Goal: Task Accomplishment & Management: Use online tool/utility

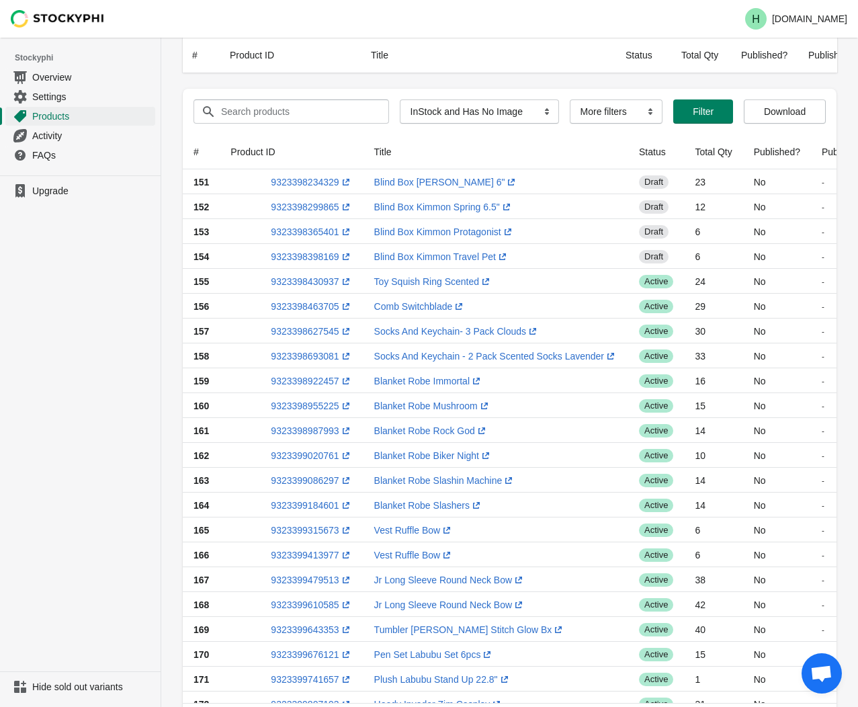
select select "instock_has_no_image"
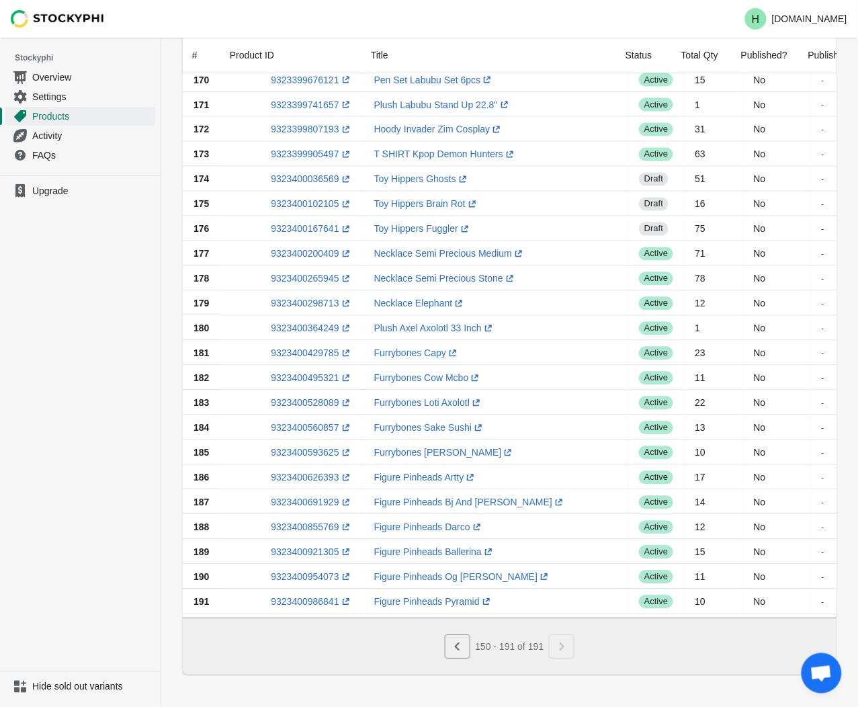
click at [103, 401] on ul "Upgrade" at bounding box center [80, 423] width 161 height 496
click at [298, 571] on link "9323400954073 (opens a new window)" at bounding box center [311, 576] width 81 height 11
click at [34, 535] on ul "Upgrade" at bounding box center [80, 423] width 161 height 496
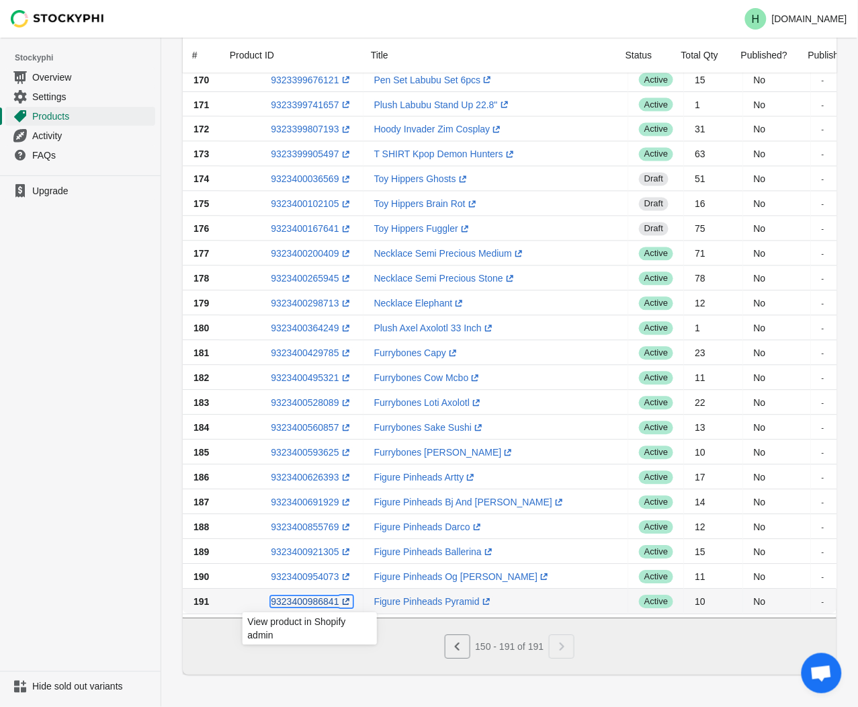
click at [296, 596] on link "9323400986841 (opens a new window)" at bounding box center [311, 601] width 81 height 11
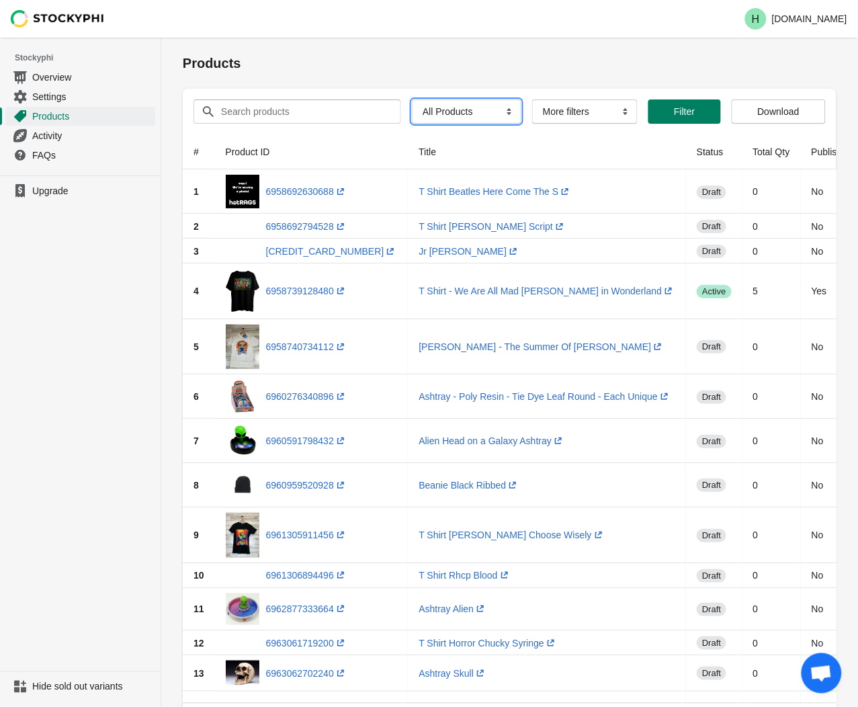
click at [503, 113] on select "All Products InStock InStock Published InStock Un-Published OOS OOS Published O…" at bounding box center [467, 111] width 110 height 24
select select "instock_has_no_image"
click at [412, 99] on select "All Products InStock InStock Published InStock Un-Published OOS OOS Published O…" at bounding box center [467, 111] width 110 height 24
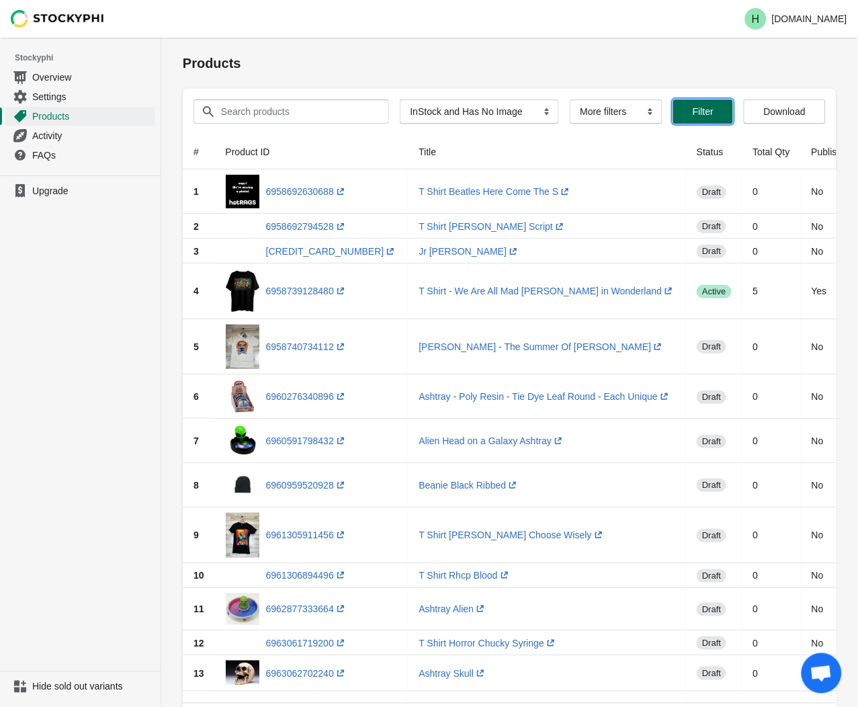
click at [699, 115] on span "Filter" at bounding box center [703, 111] width 21 height 11
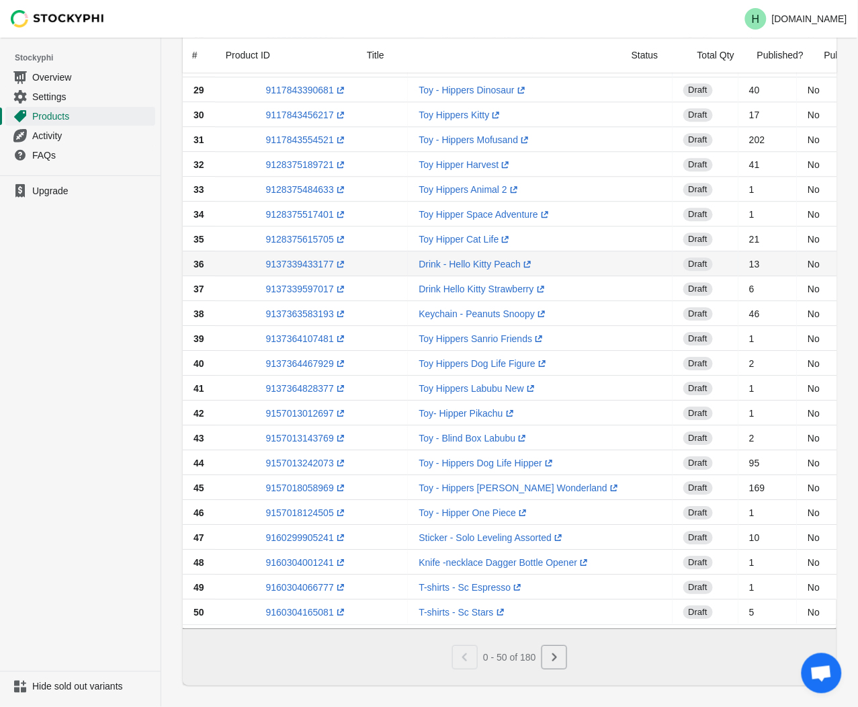
scroll to position [807, 0]
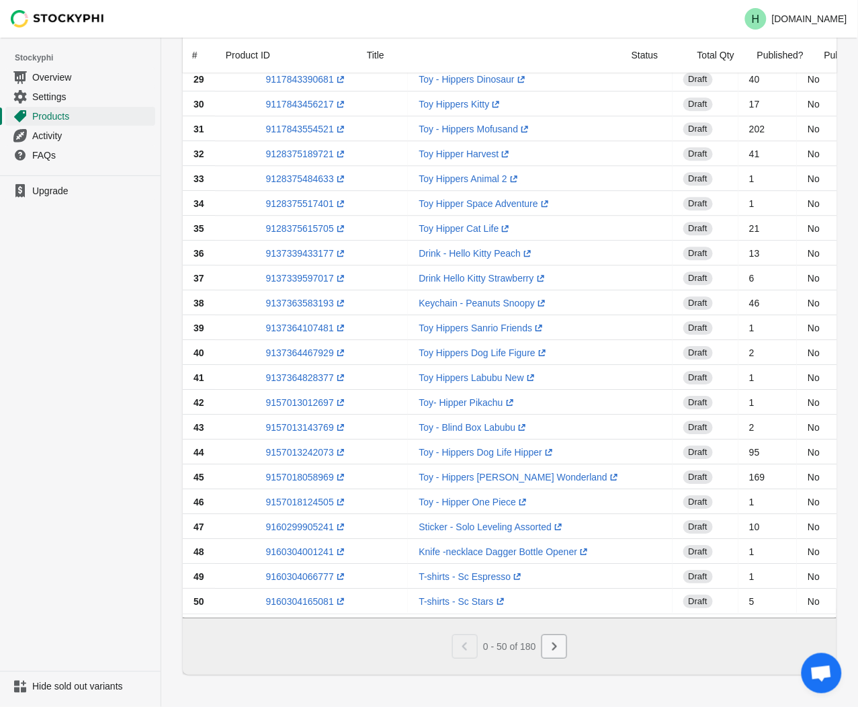
click at [560, 653] on icon "Next" at bounding box center [554, 646] width 13 height 13
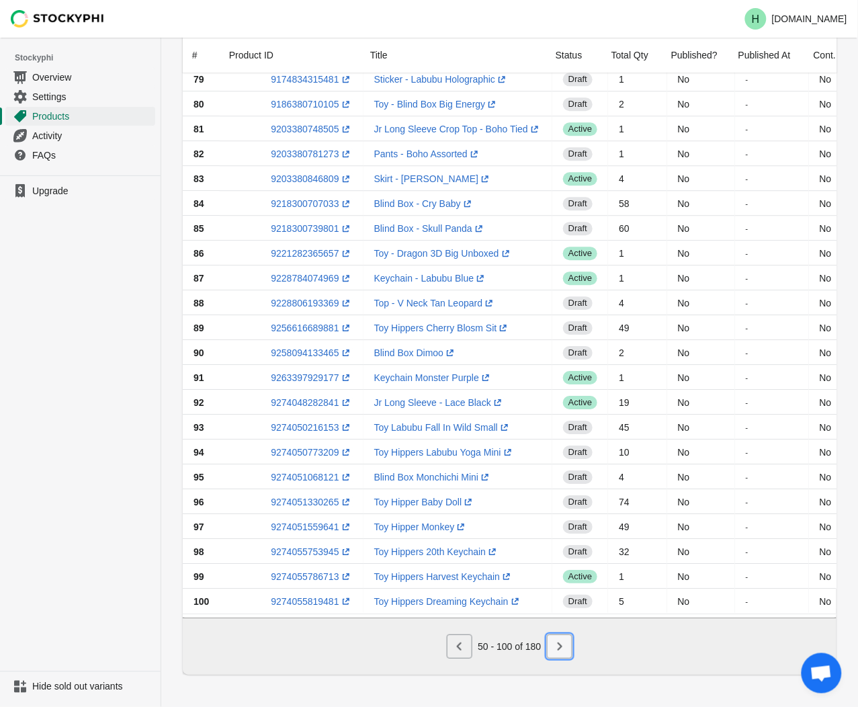
click at [560, 653] on icon "Next" at bounding box center [559, 646] width 13 height 13
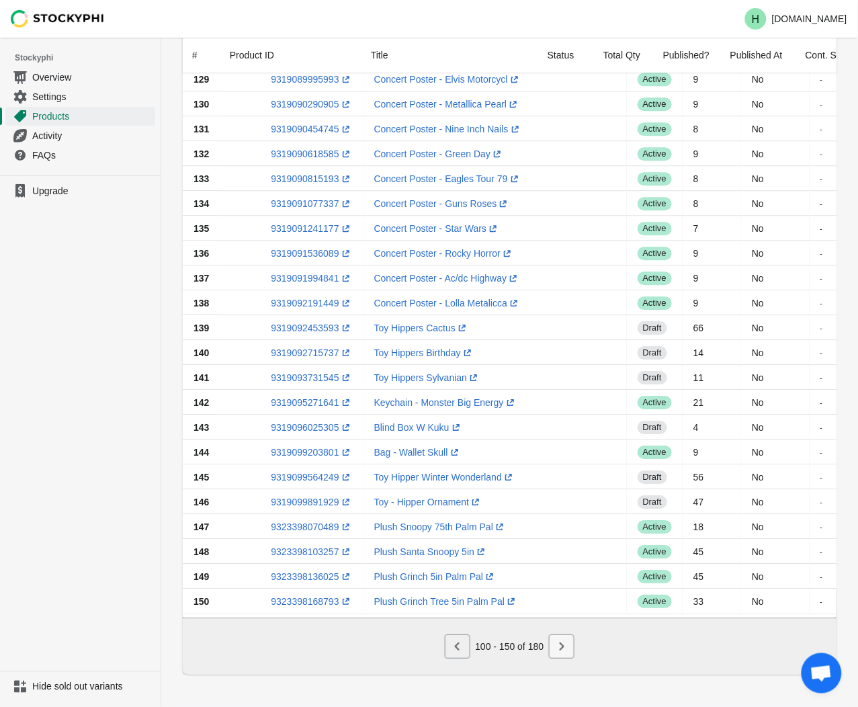
click at [560, 653] on icon "Next" at bounding box center [561, 646] width 13 height 13
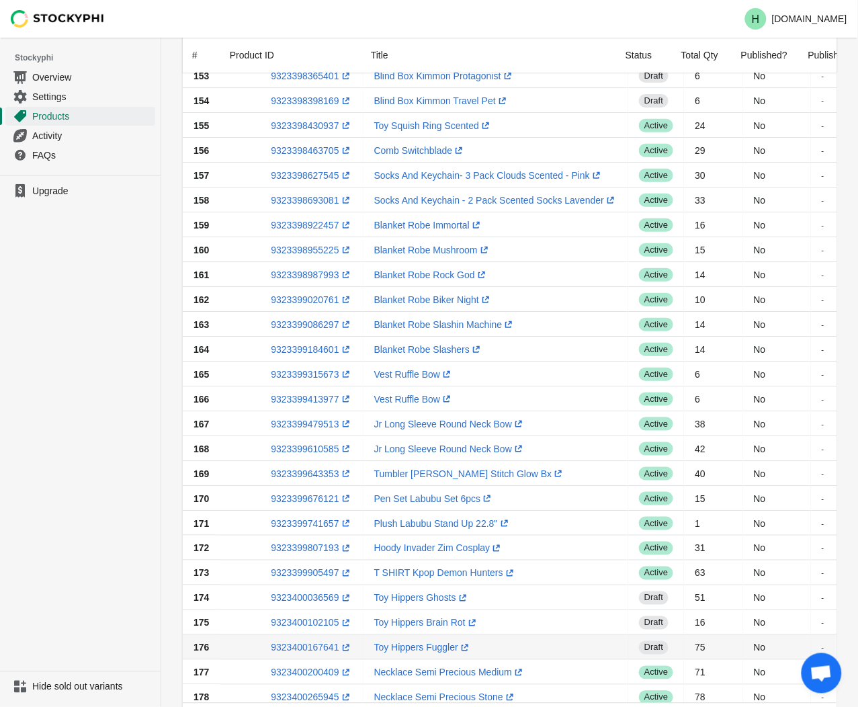
scroll to position [10, 0]
